Goal: Communication & Community: Answer question/provide support

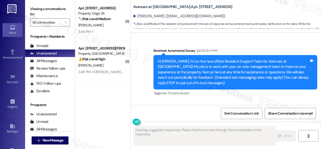
scroll to position [4960, 0]
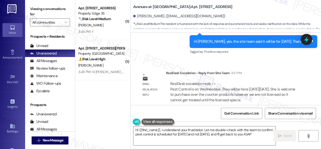
type textarea "Hi {{first_name}}, I understand your frustration. Let me double-check with the …"
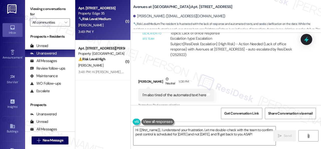
scroll to position [4634, 0]
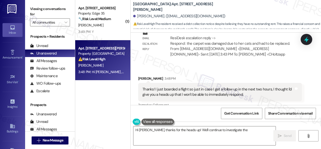
scroll to position [1646, 0]
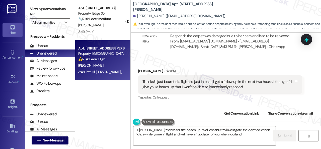
type textarea "Hi Victoria, thanks for the heads up! We'll continue to investigate the debt co…"
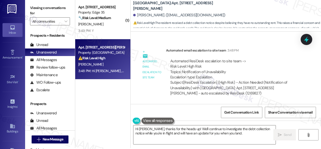
scroll to position [2, 0]
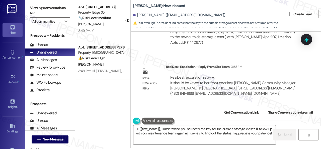
scroll to position [2, 0]
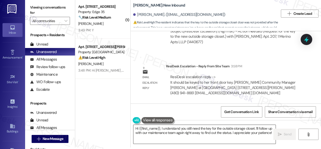
click at [244, 134] on textarea "Hi {{first_name}}, I understand you still need the key for the outside storage …" at bounding box center [204, 134] width 142 height 19
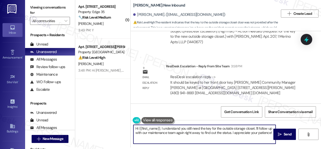
paste textarea "ey, I have an update on your concern. The site team has stated that it should b…"
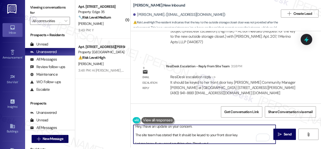
scroll to position [0, 0]
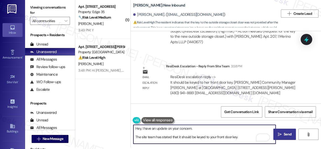
type textarea "Hey, I have an update on your concern. The site team has stated that it should …"
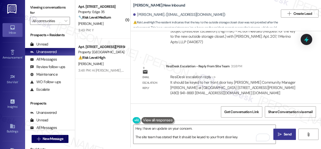
click at [291, 137] on button " Send" at bounding box center [284, 133] width 23 height 11
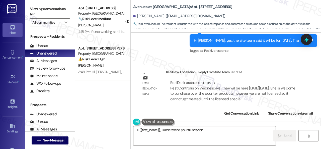
scroll to position [4936, 0]
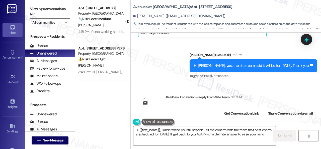
type textarea "Hi {{first_name}}, I understand your frustration. Let me confirm with the team …"
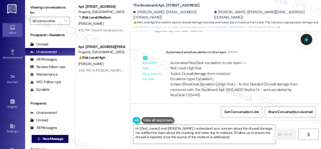
scroll to position [5140, 0]
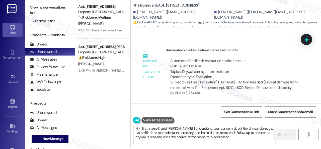
drag, startPoint x: 151, startPoint y: 102, endPoint x: 158, endPoint y: 107, distance: 8.6
click at [151, 111] on div "Email escalation reply ResiDesk Escalation - Reply From Site Team 4:17 PM ResiD…" at bounding box center [219, 133] width 171 height 44
click at [95, 118] on div "Apt. [STREET_ADDRESS] Property: [GEOGRAPHIC_DATA] 🔧 Risk Level: Medium The resi…" at bounding box center [198, 72] width 246 height 149
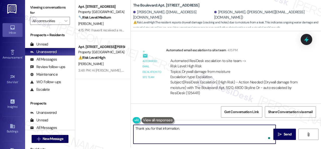
paste textarea "Have you already submitted a new work order? If so, may I have the work order n…"
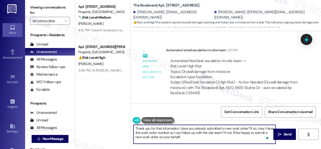
scroll to position [0, 0]
type textarea "Thank you for that information. Have you already submitted a new work order? If…"
click at [278, 134] on icon "" at bounding box center [280, 134] width 4 height 4
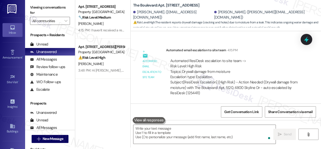
scroll to position [4969, 0]
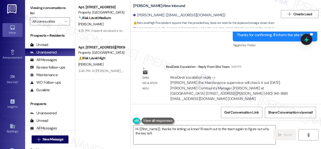
scroll to position [2, 0]
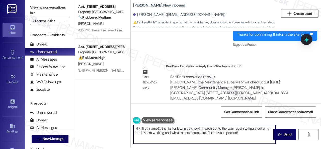
drag, startPoint x: 244, startPoint y: 135, endPoint x: 86, endPoint y: 122, distance: 158.1
click at [88, 124] on div "Apt. [STREET_ADDRESS] Property: [GEOGRAPHIC_DATA] 🔧 Risk Level: Medium The resi…" at bounding box center [198, 72] width 246 height 149
paste textarea "[PERSON_NAME] the Maintenance supervisor will check it out [DATE]."
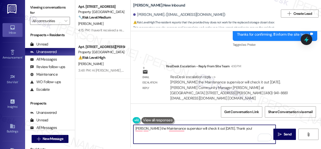
click at [136, 129] on textarea "[PERSON_NAME] the Maintenance supervisor will check it out [DATE]. Thank you!" at bounding box center [204, 134] width 142 height 19
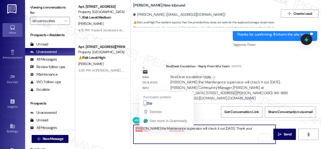
click at [143, 128] on textarea "[PERSON_NAME] the Maintenance supervisor will check it out [DATE]. Thank you!" at bounding box center [204, 134] width 142 height 19
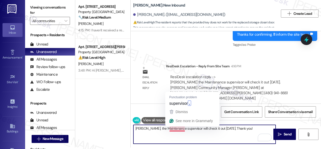
click at [158, 129] on textarea "[PERSON_NAME], the Maintenance supervisor will check it out [DATE]. Thank you!" at bounding box center [204, 134] width 142 height 19
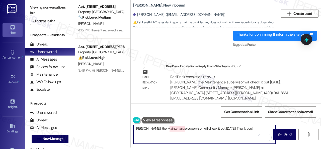
click at [174, 128] on textarea "[PERSON_NAME], the Maintenance supervisor will check it out [DATE]. Thank you!" at bounding box center [204, 134] width 142 height 19
click at [152, 129] on textarea "[PERSON_NAME], the Maintenance supervisor, will check it out [DATE]. Thank you!" at bounding box center [204, 134] width 142 height 19
type textarea "[PERSON_NAME], the maintenance supervisor, will check it out [DATE]. Thank you!"
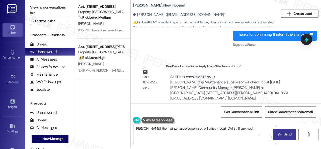
click at [283, 135] on span "Send" at bounding box center [288, 133] width 10 height 5
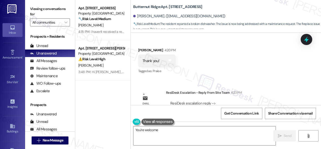
scroll to position [628, 0]
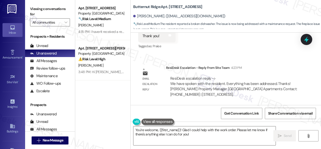
drag, startPoint x: 199, startPoint y: 134, endPoint x: 74, endPoint y: 116, distance: 127.0
click at [90, 127] on div "Apt. 5730B2, 5800 Great Northern Boulevard Property: Butternut Ridge 🔧 Risk Lev…" at bounding box center [198, 74] width 246 height 149
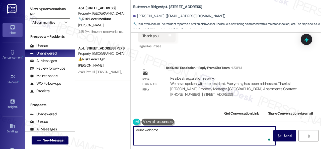
type textarea "You're welcome!"
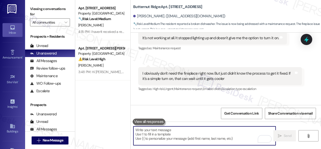
scroll to position [325, 0]
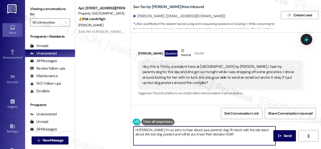
drag, startPoint x: 229, startPoint y: 133, endPoint x: 112, endPoint y: 113, distance: 118.5
click at [112, 113] on div "Apt. [STREET_ADDRESS][PERSON_NAME] Property: [GEOGRAPHIC_DATA] ⚠️ Risk Level: H…" at bounding box center [198, 74] width 246 height 149
paste textarea "ey, I have an update on your concern. The site team has stated that you are all…"
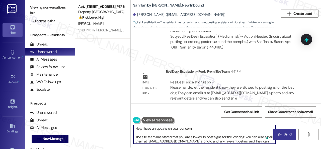
type textarea "Hey, I have an update on your concern. The site team has stated that you are al…"
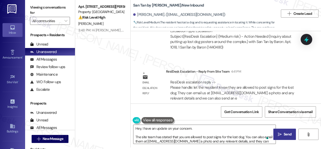
click at [285, 133] on span "Send" at bounding box center [288, 133] width 8 height 5
